Goal: Information Seeking & Learning: Check status

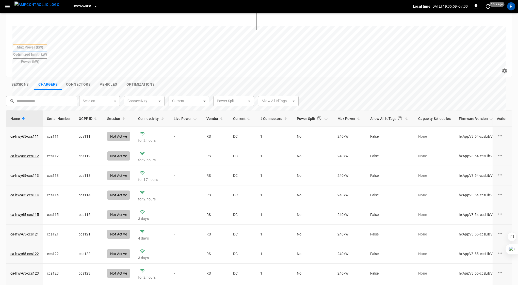
scroll to position [163, 0]
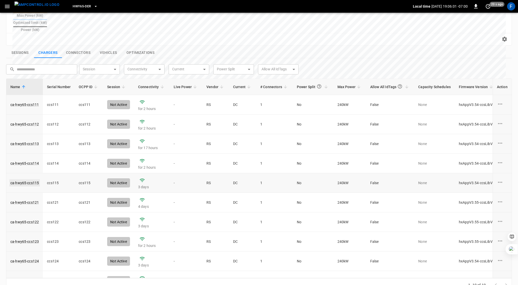
click at [27, 179] on link "ca-hwy65-ccs115" at bounding box center [24, 182] width 30 height 7
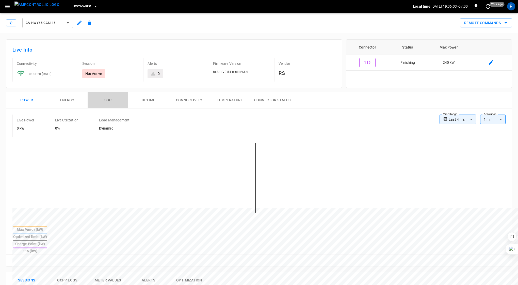
click at [103, 99] on button "SOC" at bounding box center [108, 100] width 41 height 16
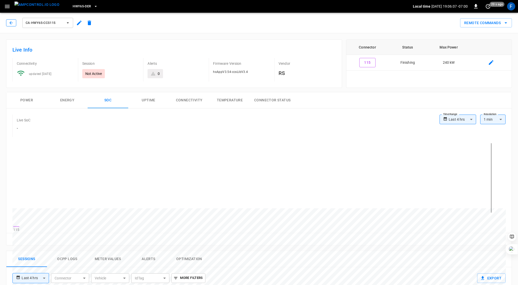
click at [12, 24] on icon "button" at bounding box center [11, 22] width 5 height 5
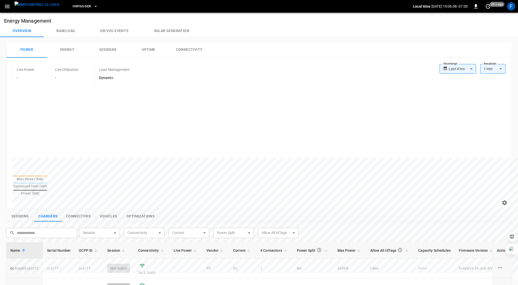
scroll to position [152, 0]
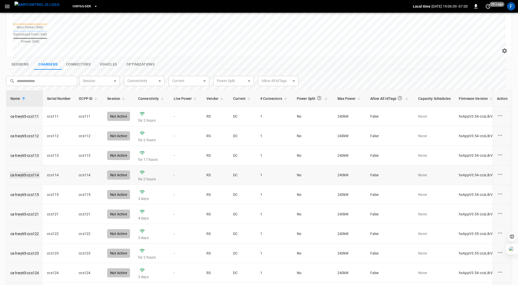
click at [33, 171] on link "ca-hwy65-ccs114" at bounding box center [24, 174] width 30 height 7
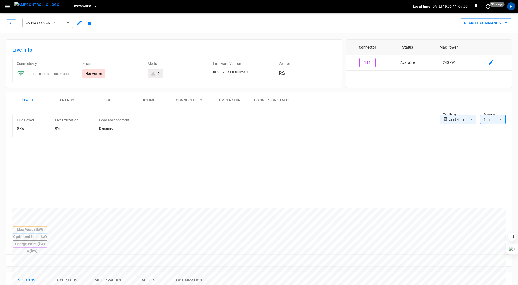
click at [102, 101] on button "SOC" at bounding box center [108, 100] width 41 height 16
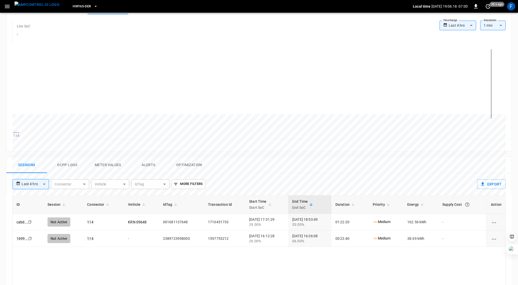
scroll to position [88, 0]
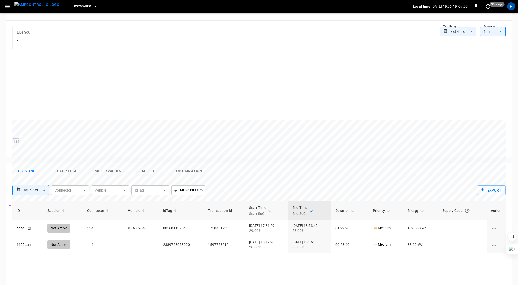
click at [66, 174] on button "Ocpp logs" at bounding box center [67, 171] width 41 height 16
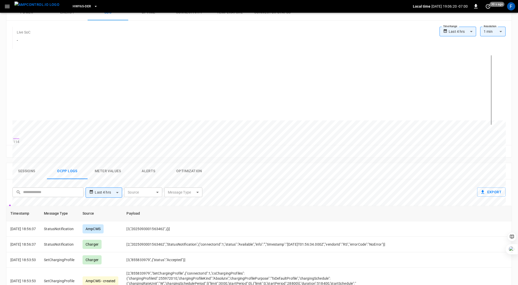
scroll to position [231, 0]
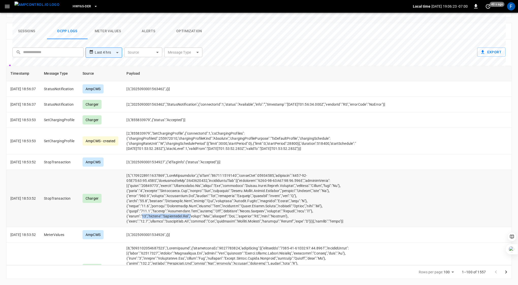
drag, startPoint x: 148, startPoint y: 216, endPoint x: 199, endPoint y: 214, distance: 51.3
click at [199, 214] on td "opcc-messages-table" at bounding box center [256, 198] width 269 height 57
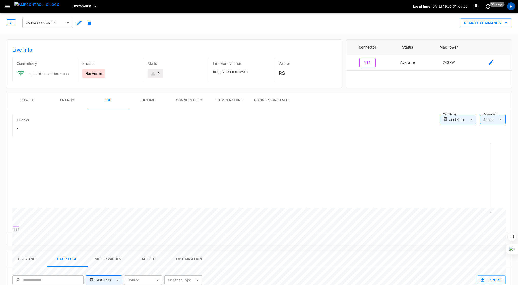
click at [7, 22] on button "button" at bounding box center [11, 22] width 10 height 7
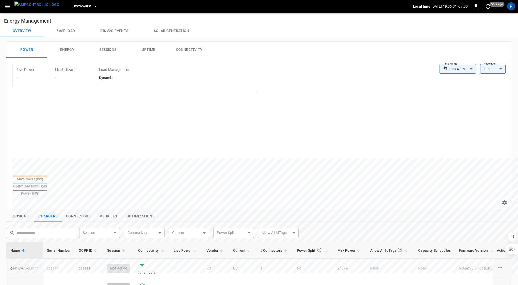
scroll to position [152, 0]
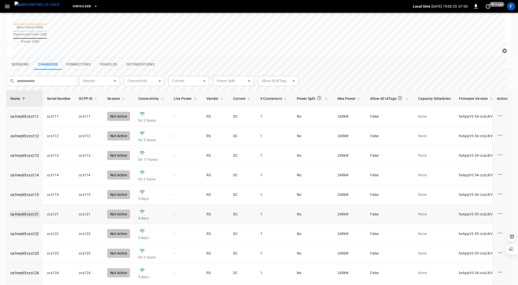
click at [34, 210] on link "ca-hwy65-ccs121" at bounding box center [24, 213] width 30 height 7
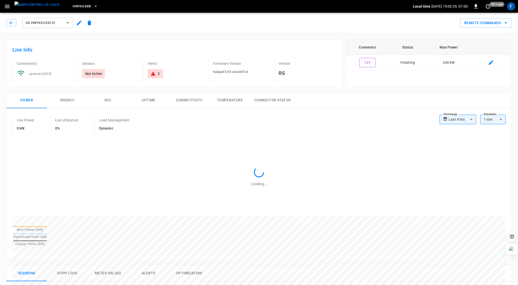
click at [110, 97] on button "SOC" at bounding box center [108, 100] width 41 height 16
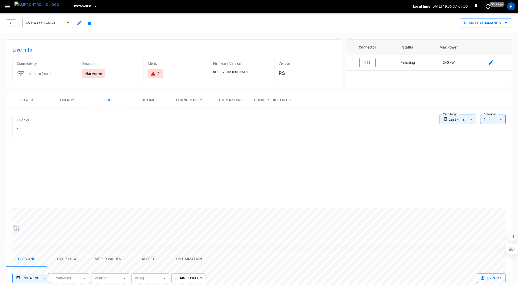
click at [153, 75] on icon at bounding box center [153, 74] width 5 height 4
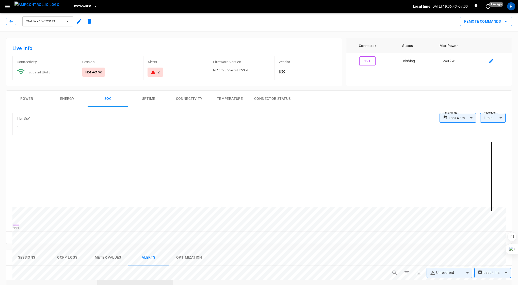
scroll to position [91, 0]
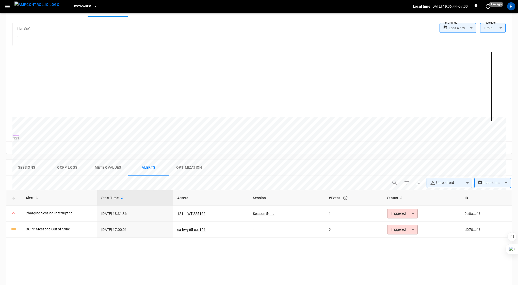
click at [60, 170] on button "Ocpp logs" at bounding box center [67, 167] width 41 height 16
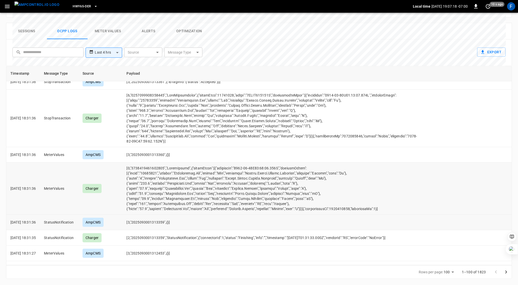
scroll to position [357, 0]
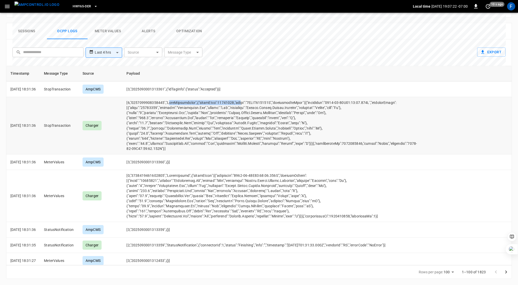
drag, startPoint x: 176, startPoint y: 101, endPoint x: 247, endPoint y: 102, distance: 70.8
click at [247, 102] on td "opcc-messages-table" at bounding box center [271, 125] width 298 height 57
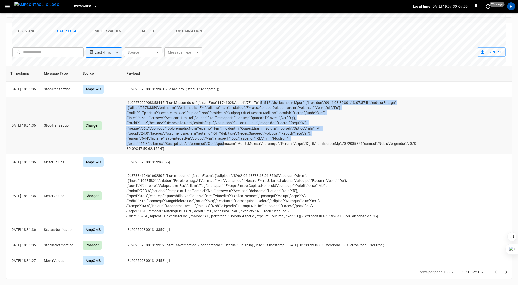
drag, startPoint x: 269, startPoint y: 102, endPoint x: 235, endPoint y: 143, distance: 53.4
click at [235, 142] on td "opcc-messages-table" at bounding box center [271, 125] width 298 height 57
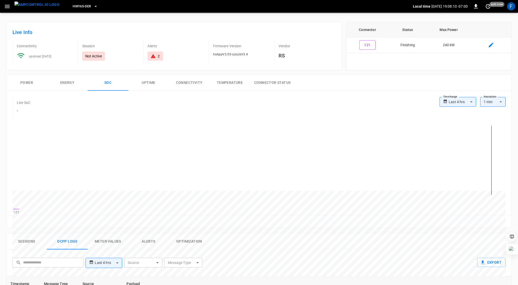
scroll to position [0, 0]
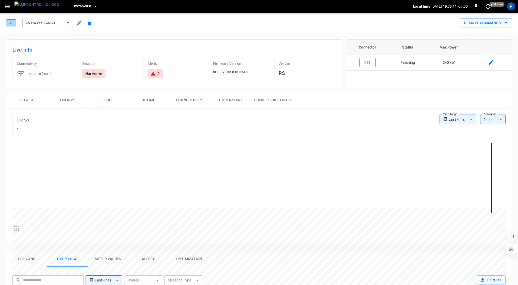
click at [9, 22] on icon "button" at bounding box center [11, 22] width 5 height 5
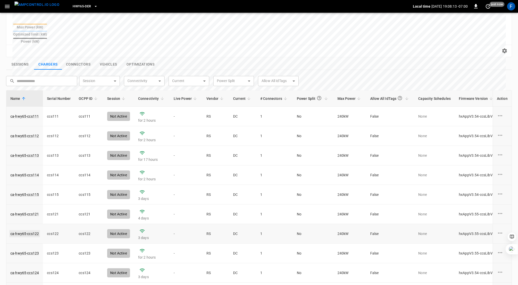
click at [28, 230] on link "ca-hwy65-ccs122" at bounding box center [24, 233] width 30 height 7
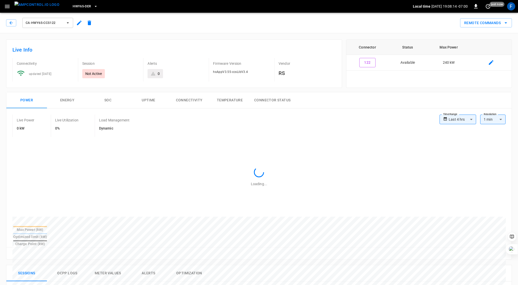
click at [111, 95] on button "SOC" at bounding box center [108, 100] width 41 height 16
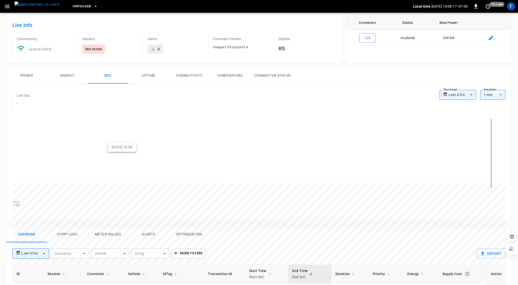
scroll to position [193, 0]
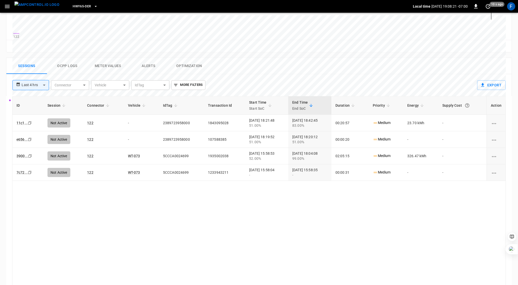
click at [62, 71] on button "Ocpp logs" at bounding box center [67, 66] width 41 height 16
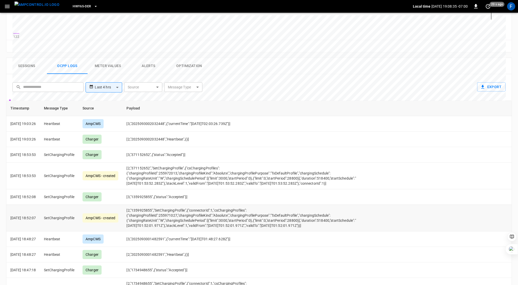
scroll to position [0, 0]
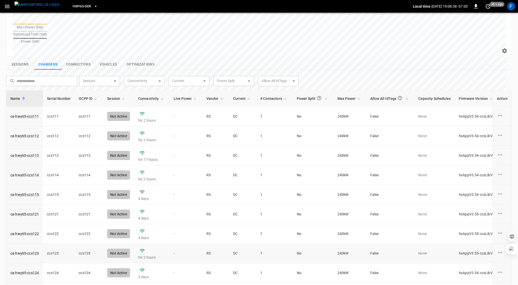
scroll to position [12, 0]
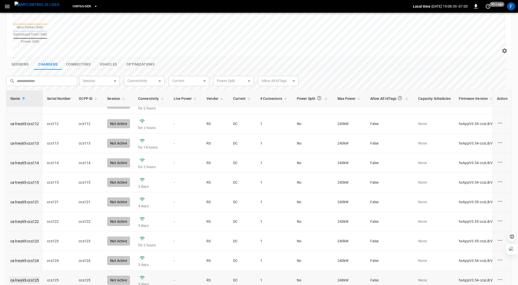
click at [31, 276] on link "ca-hwy65-ccs125" at bounding box center [24, 279] width 30 height 7
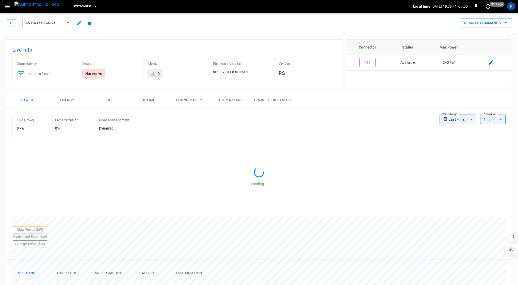
click at [111, 96] on button "SOC" at bounding box center [108, 100] width 41 height 16
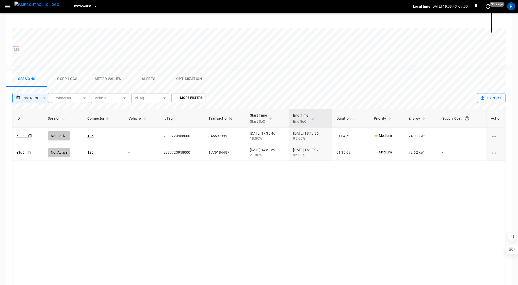
scroll to position [207, 0]
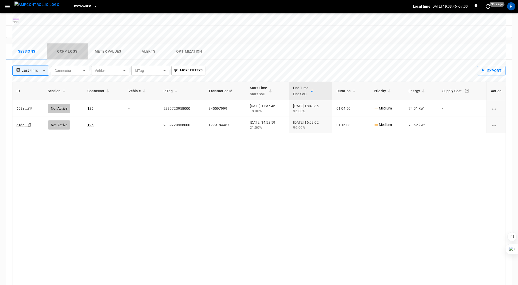
click at [66, 56] on button "Ocpp logs" at bounding box center [67, 51] width 41 height 16
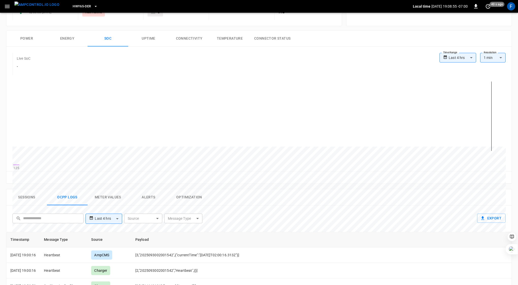
scroll to position [0, 0]
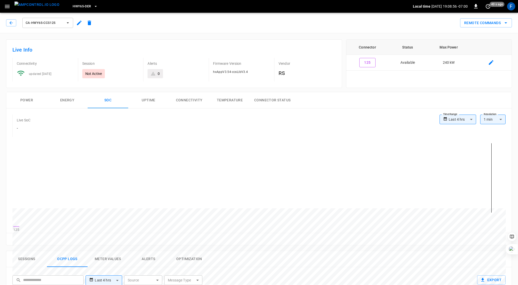
click at [11, 28] on div "ca-hwy65-ccs125" at bounding box center [50, 23] width 88 height 12
click at [11, 24] on icon "button" at bounding box center [11, 22] width 5 height 5
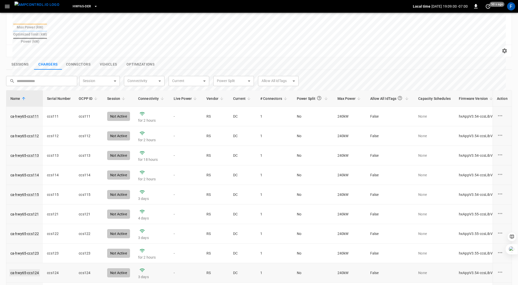
scroll to position [12, 0]
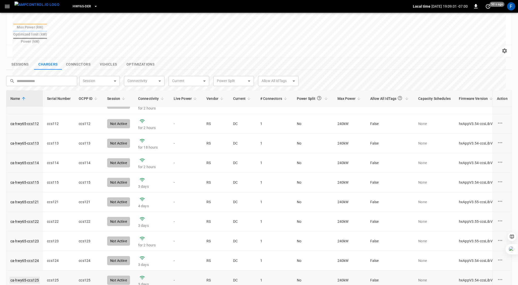
click at [30, 276] on link "ca-hwy65-ccs125" at bounding box center [24, 279] width 30 height 7
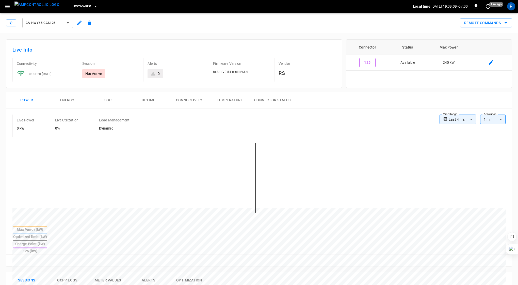
scroll to position [154, 0]
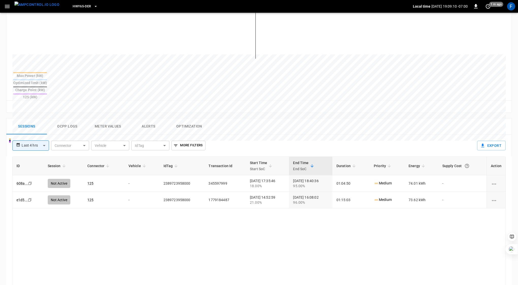
click at [150, 118] on button "Alerts" at bounding box center [148, 126] width 41 height 16
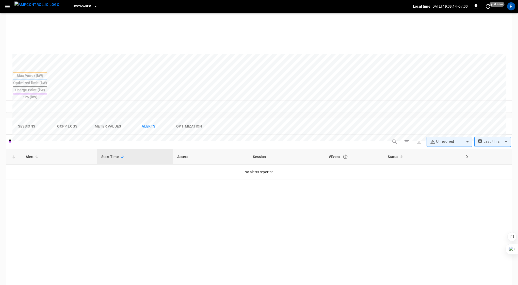
click at [440, 122] on body "**********" at bounding box center [259, 121] width 518 height 550
type input "**********"
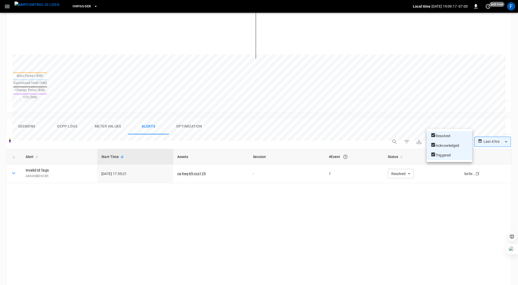
click at [388, 211] on div at bounding box center [259, 142] width 518 height 285
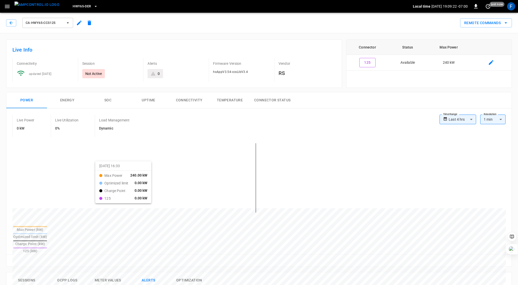
scroll to position [91, 0]
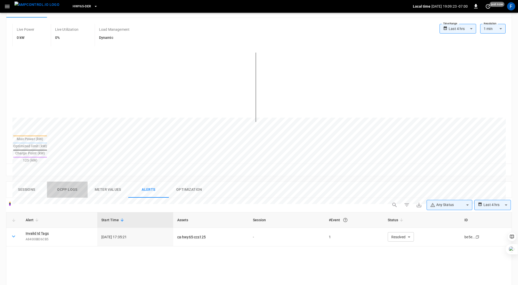
click at [75, 181] on button "Ocpp logs" at bounding box center [67, 189] width 41 height 16
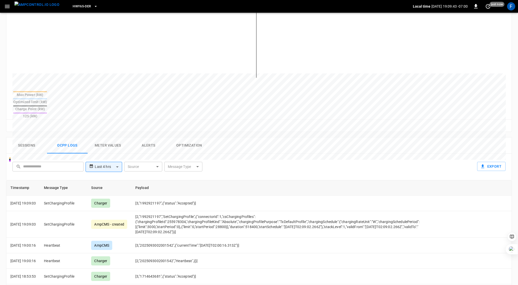
scroll to position [0, 0]
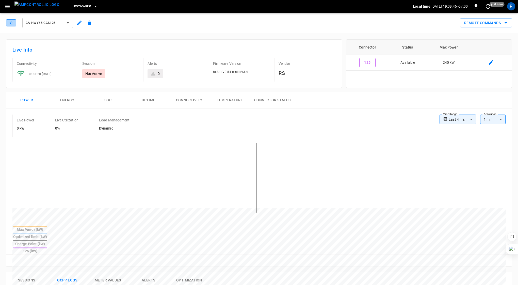
click at [9, 25] on icon "button" at bounding box center [11, 22] width 5 height 5
